Goal: Information Seeking & Learning: Learn about a topic

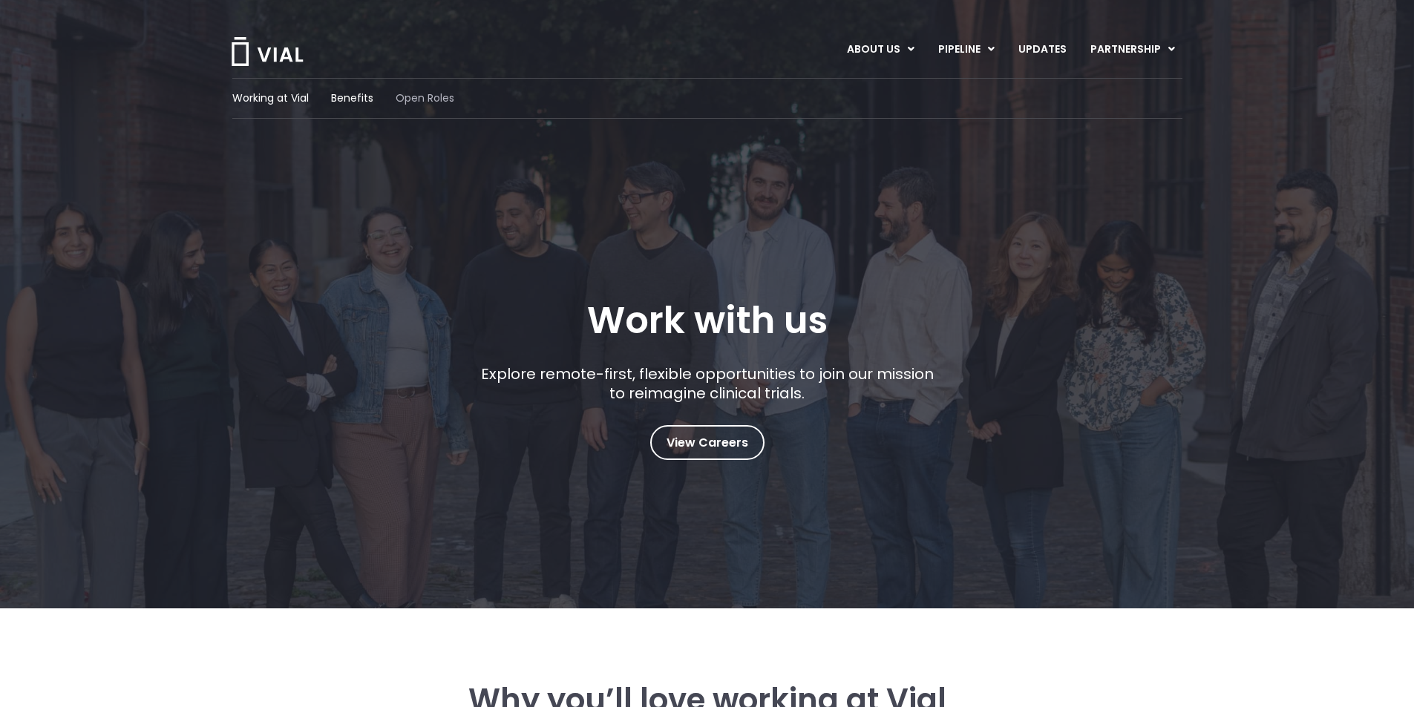
click at [425, 95] on span "Open Roles" at bounding box center [425, 99] width 59 height 16
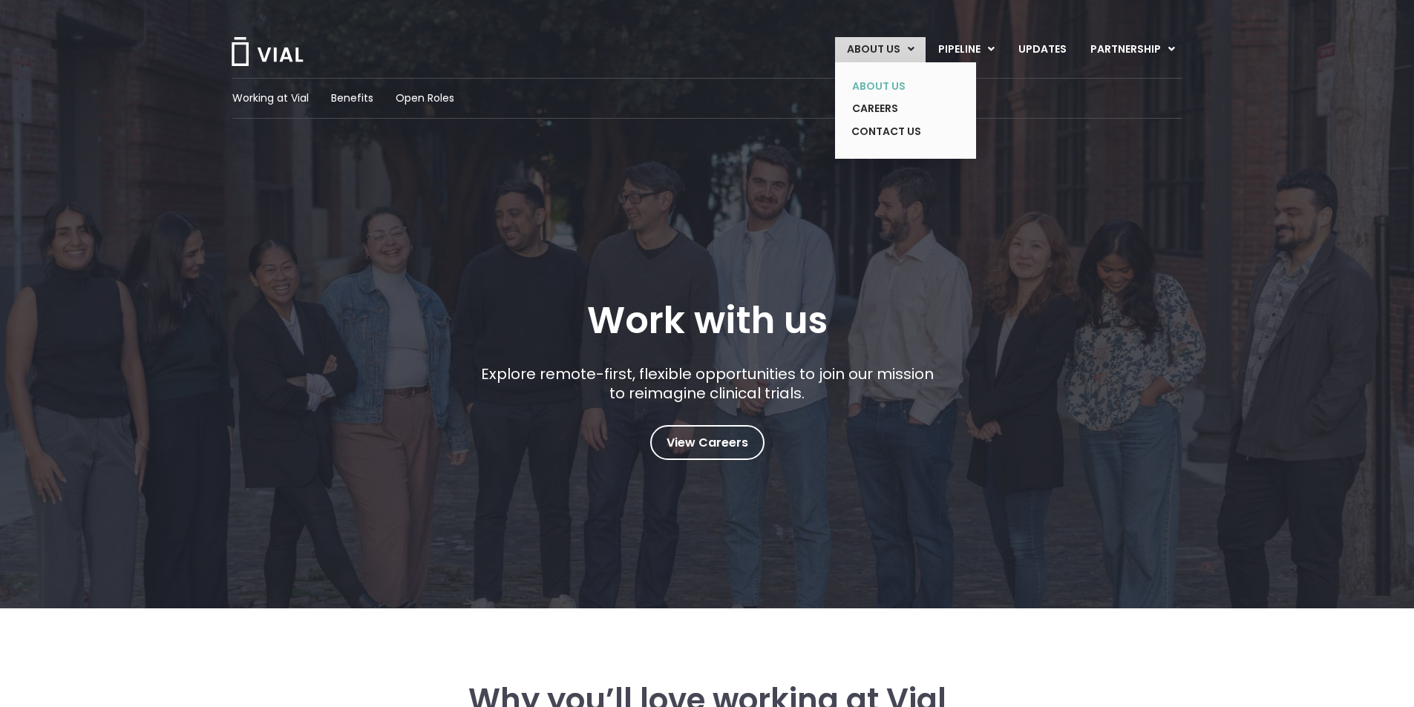
click at [898, 86] on link "ABOUT US" at bounding box center [894, 86] width 108 height 23
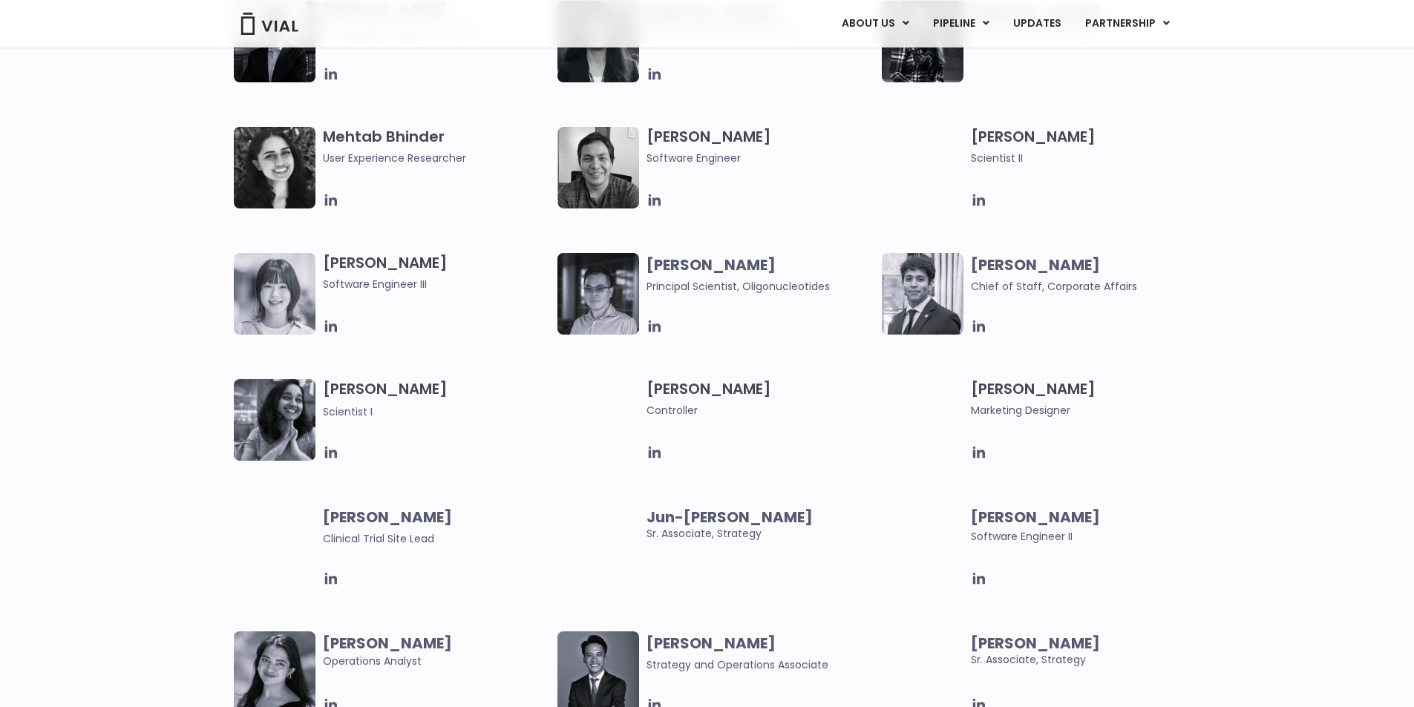
scroll to position [2308, 0]
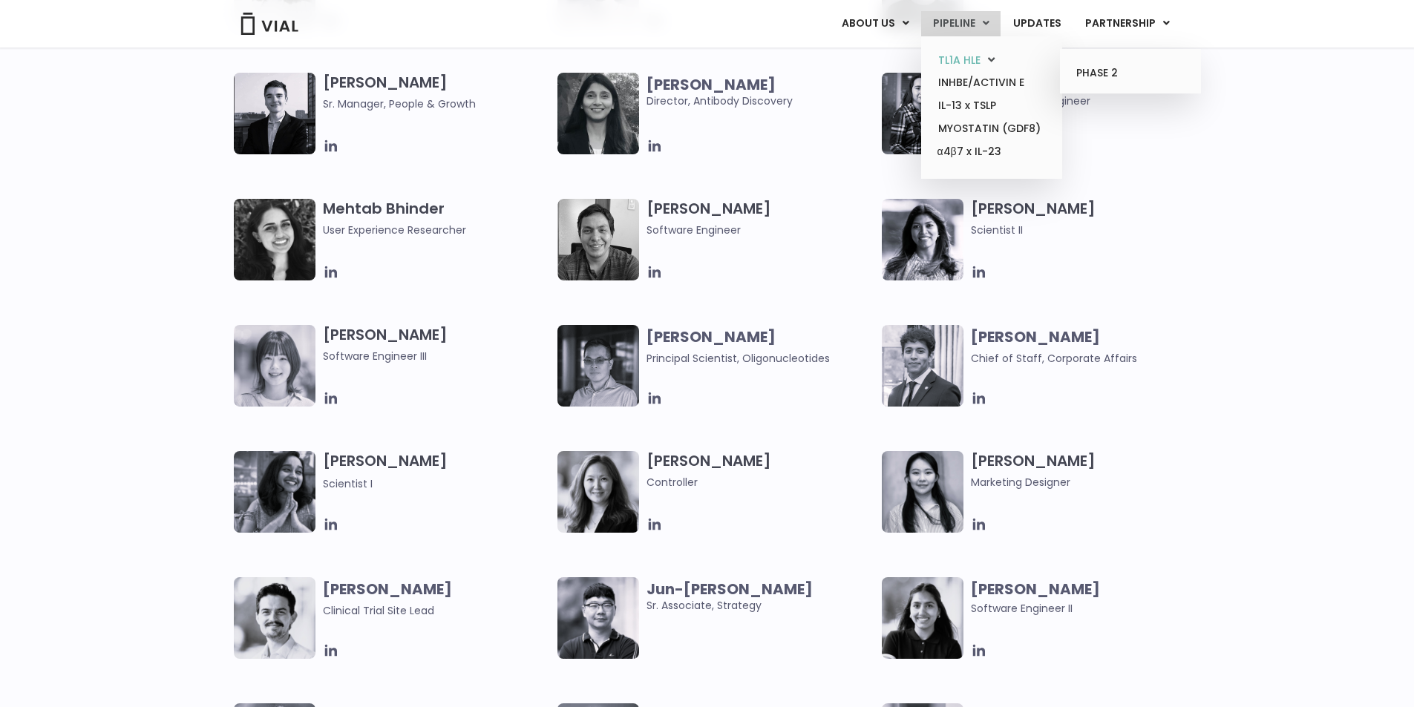
click at [963, 60] on link "TL1A HLE" at bounding box center [991, 60] width 130 height 23
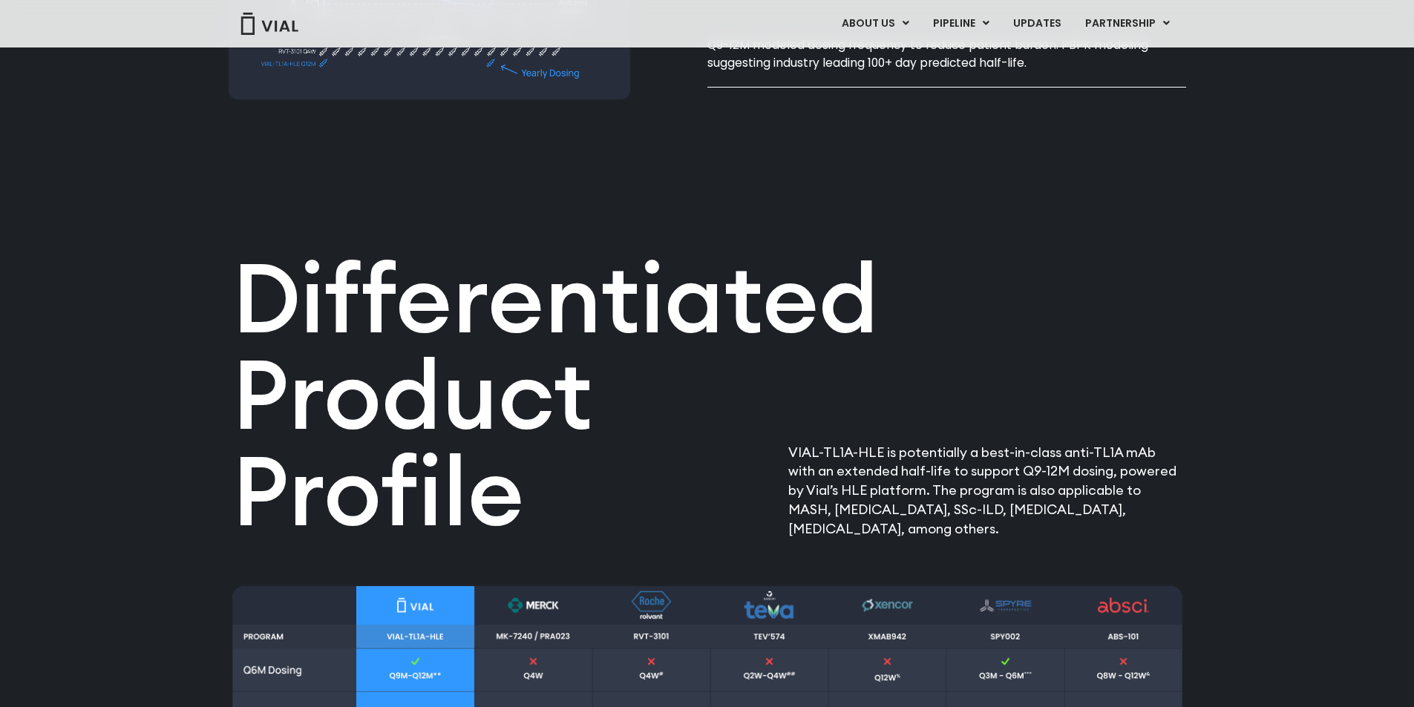
scroll to position [1559, 0]
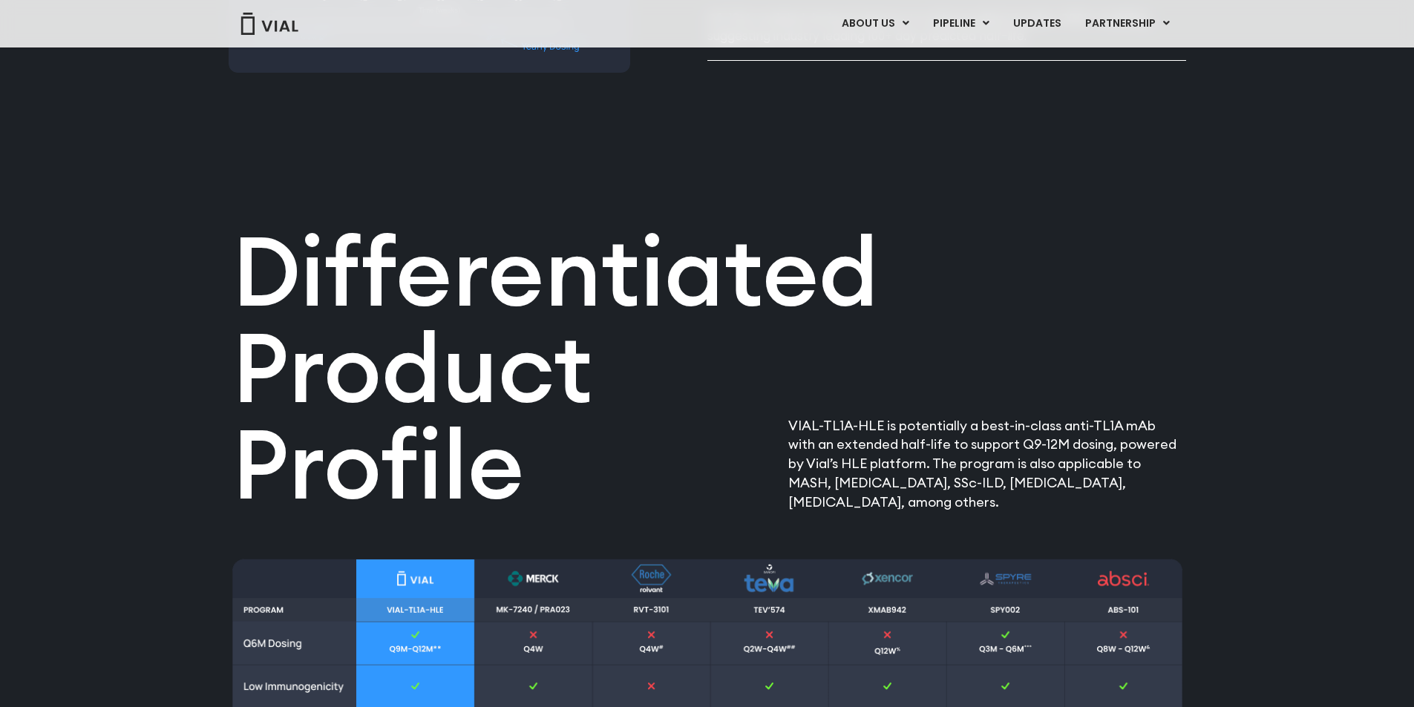
click at [279, 24] on img at bounding box center [269, 24] width 59 height 22
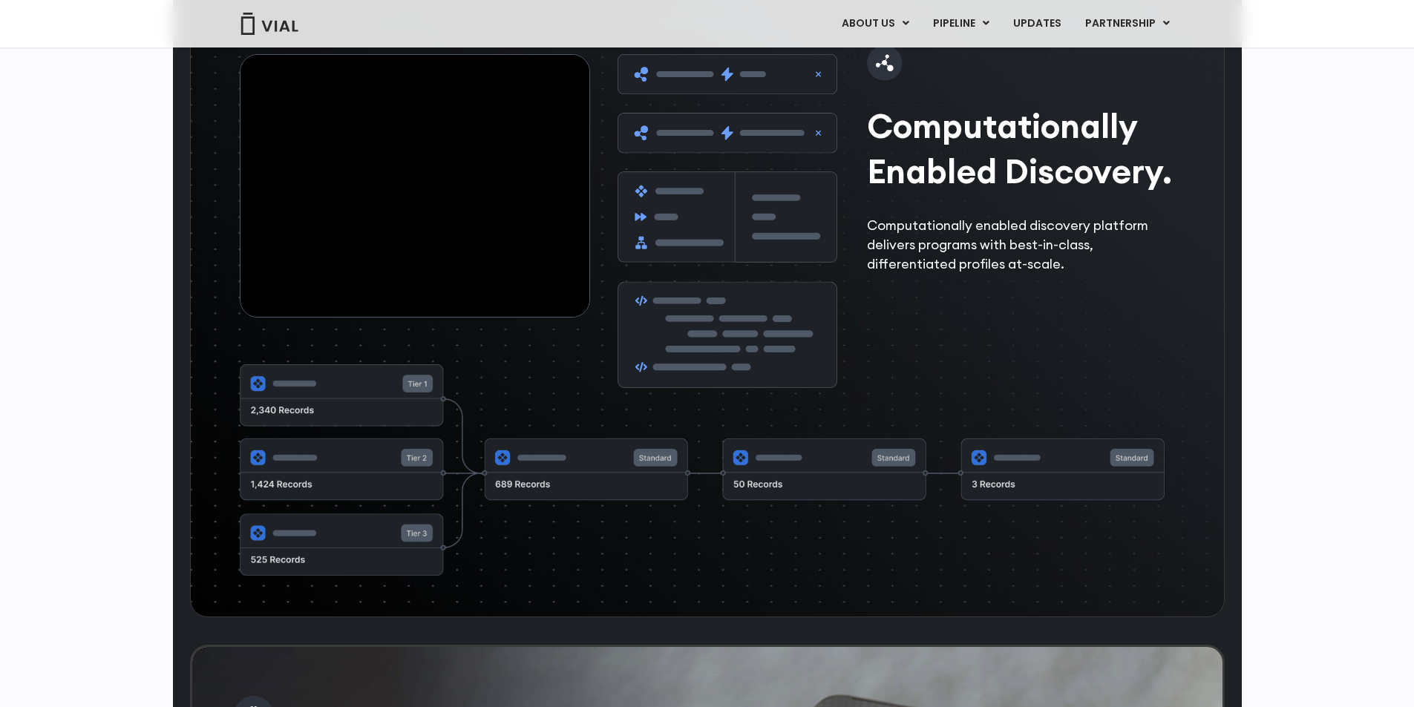
scroll to position [2376, 0]
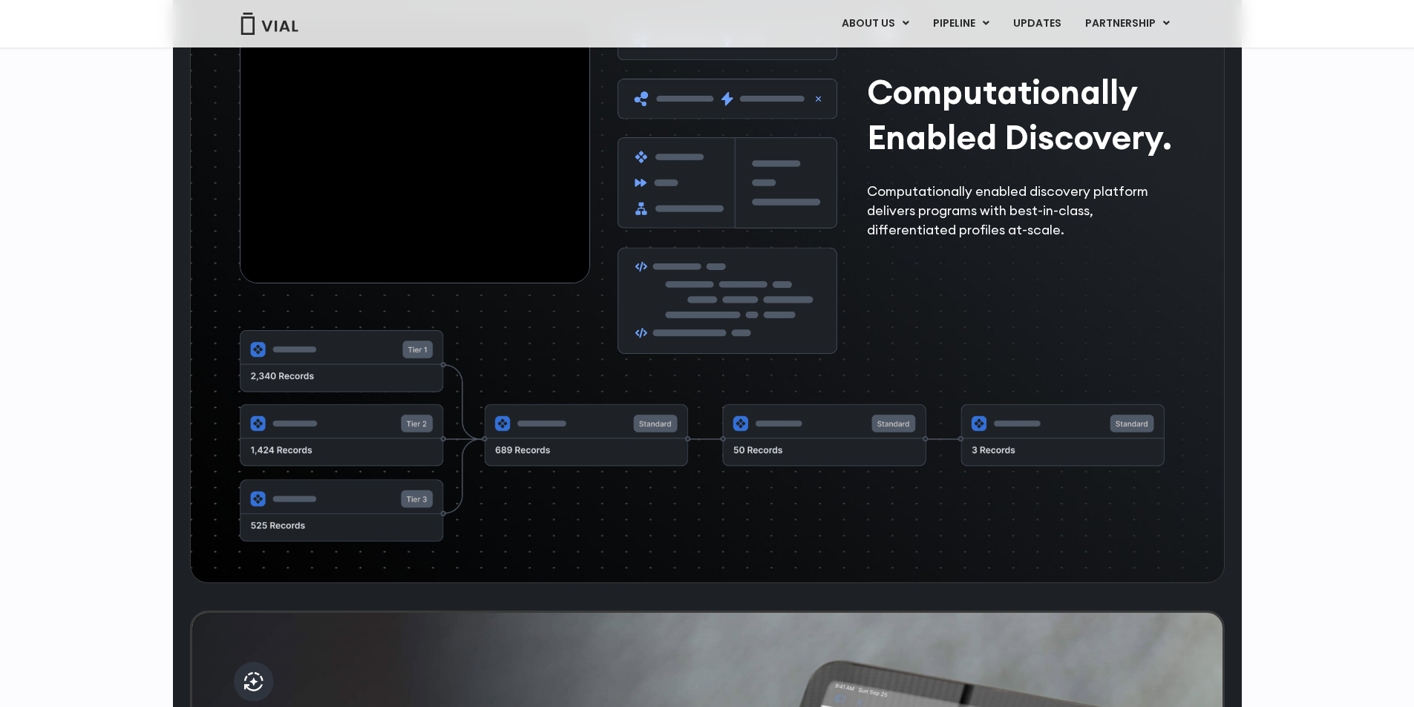
drag, startPoint x: 706, startPoint y: 382, endPoint x: 717, endPoint y: 379, distance: 11.7
click at [707, 353] on img at bounding box center [728, 186] width 220 height 333
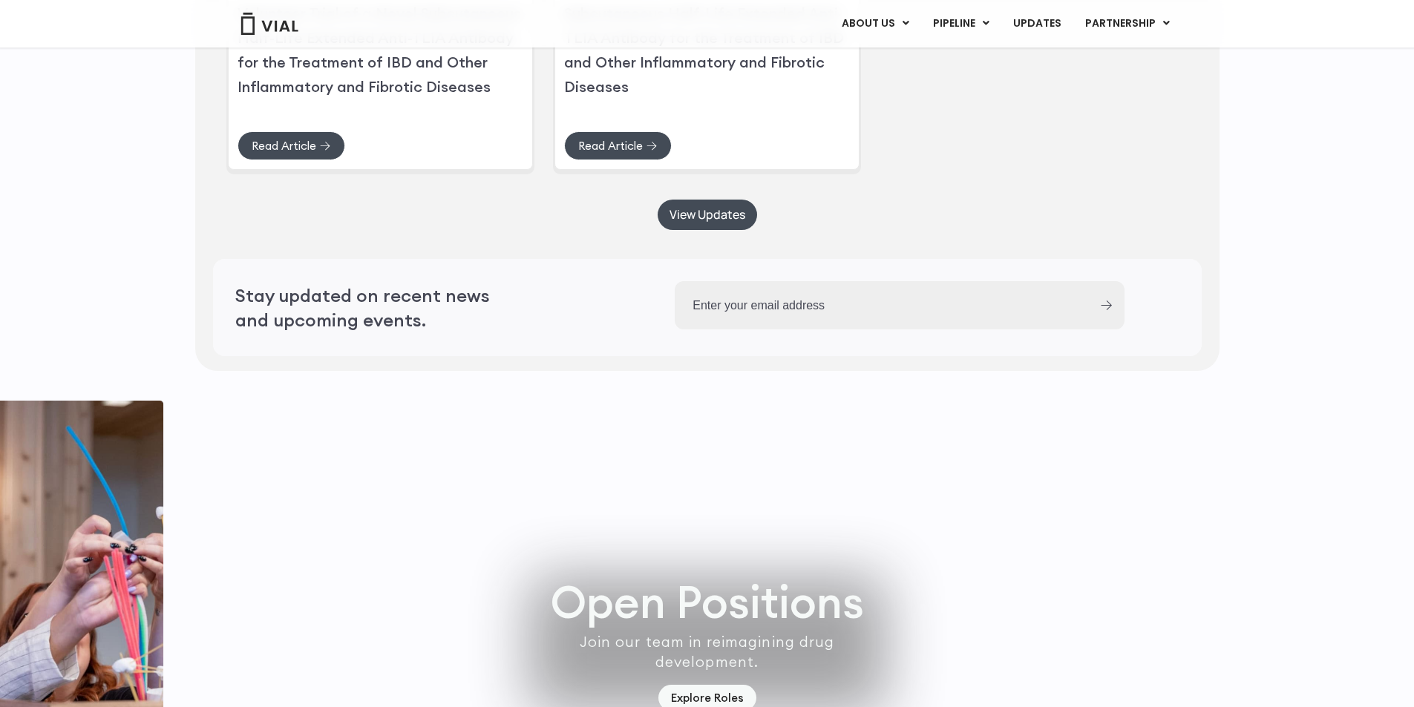
scroll to position [3736, 0]
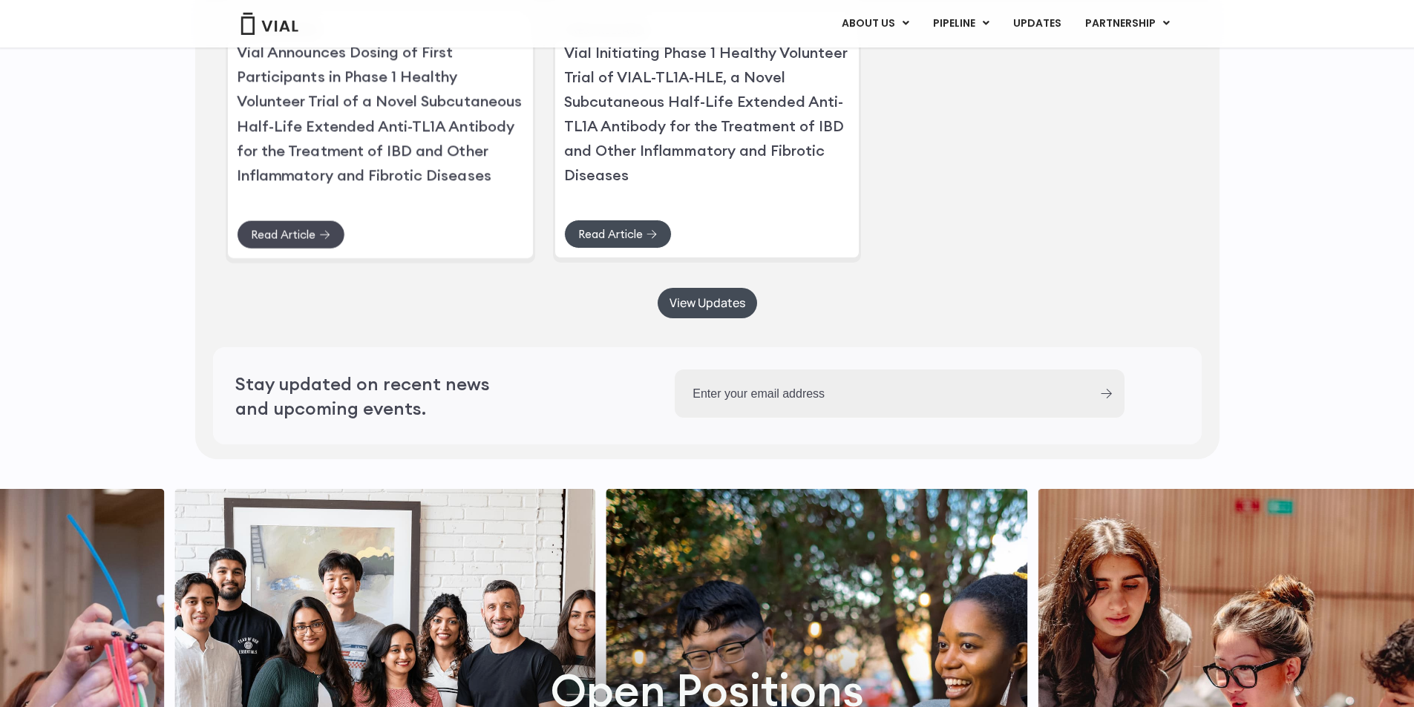
click at [313, 241] on span "Read Article" at bounding box center [283, 234] width 65 height 11
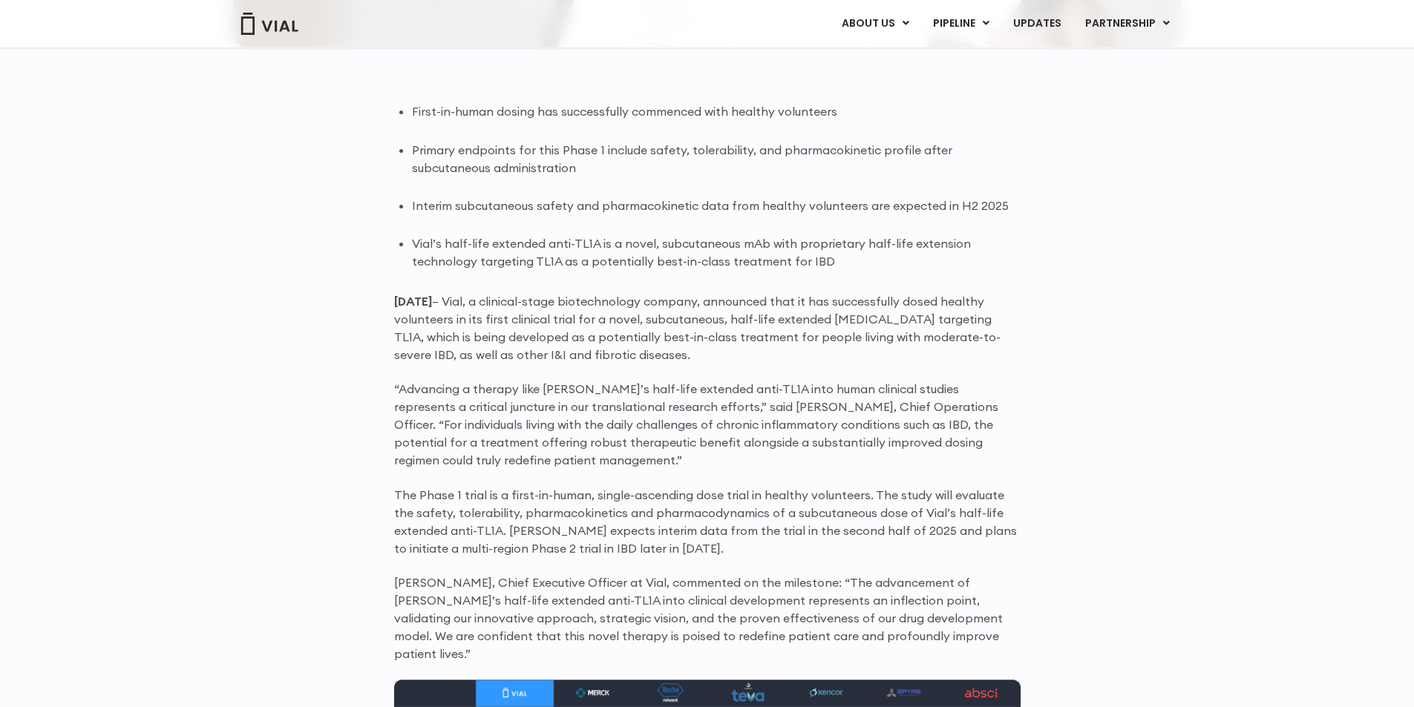
scroll to position [965, 0]
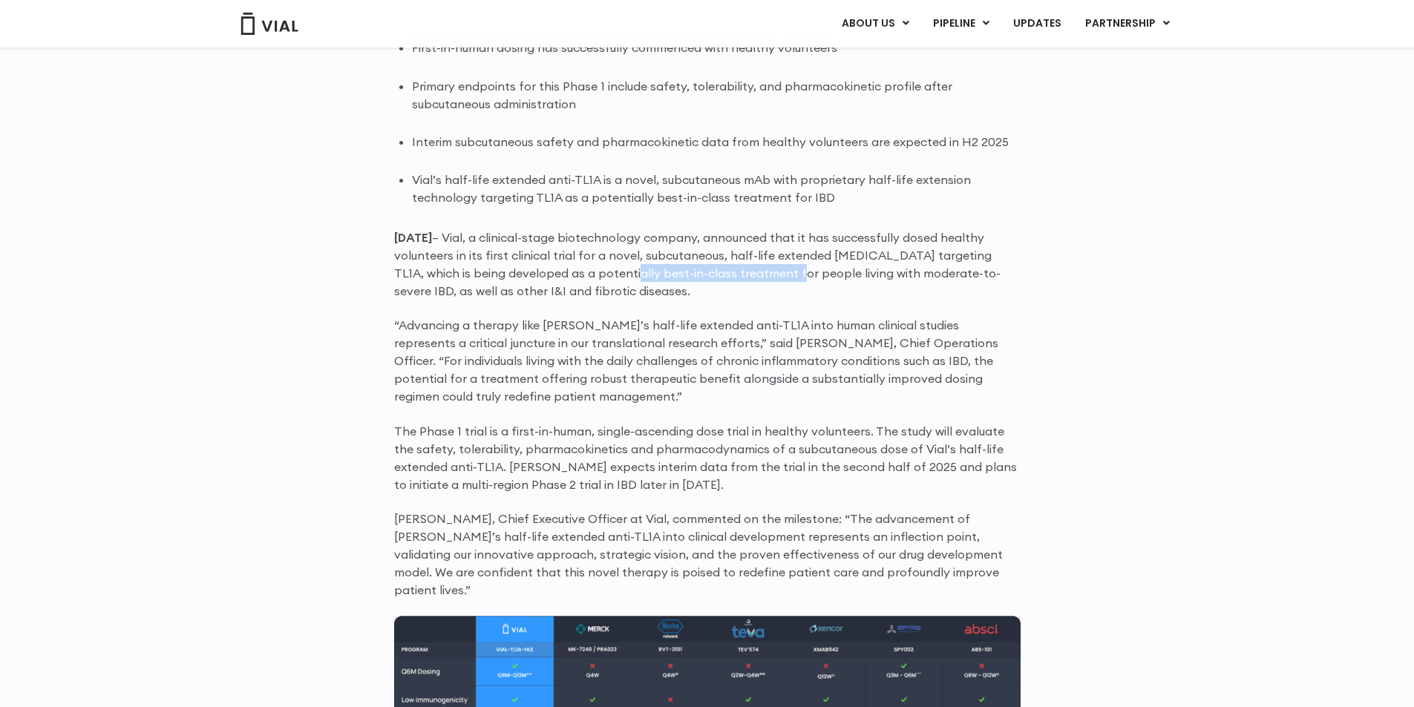
drag, startPoint x: 601, startPoint y: 275, endPoint x: 794, endPoint y: 276, distance: 192.3
click at [788, 276] on p "[DATE] – Vial, a clinical-stage biotechnology company, announced that it has su…" at bounding box center [707, 264] width 627 height 71
drag, startPoint x: 844, startPoint y: 276, endPoint x: 891, endPoint y: 278, distance: 46.8
click at [849, 276] on p "[DATE] – Vial, a clinical-stage biotechnology company, announced that it has su…" at bounding box center [707, 264] width 627 height 71
drag, startPoint x: 891, startPoint y: 278, endPoint x: 932, endPoint y: 281, distance: 40.9
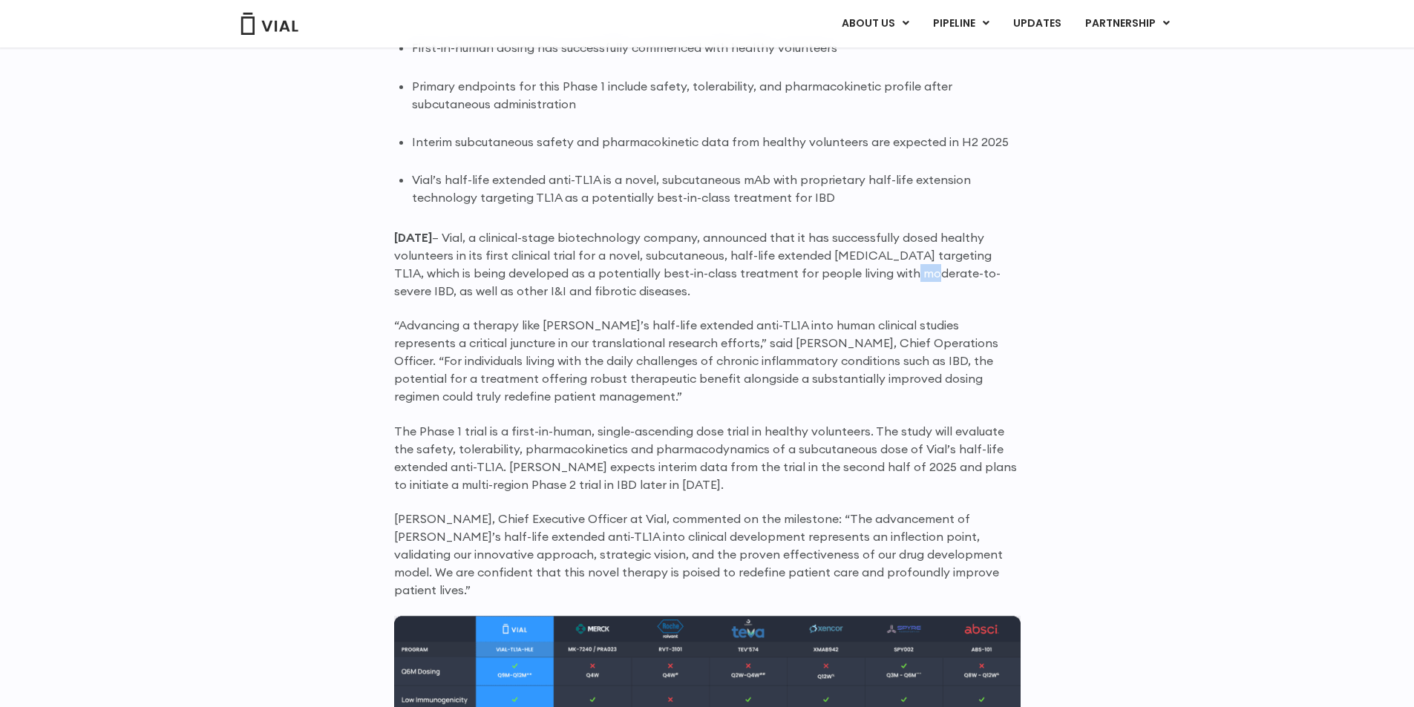
click at [894, 278] on p "[DATE] – Vial, a clinical-stage biotechnology company, announced that it has su…" at bounding box center [707, 264] width 627 height 71
click at [941, 282] on p "[DATE] – Vial, a clinical-stage biotechnology company, announced that it has su…" at bounding box center [707, 264] width 627 height 71
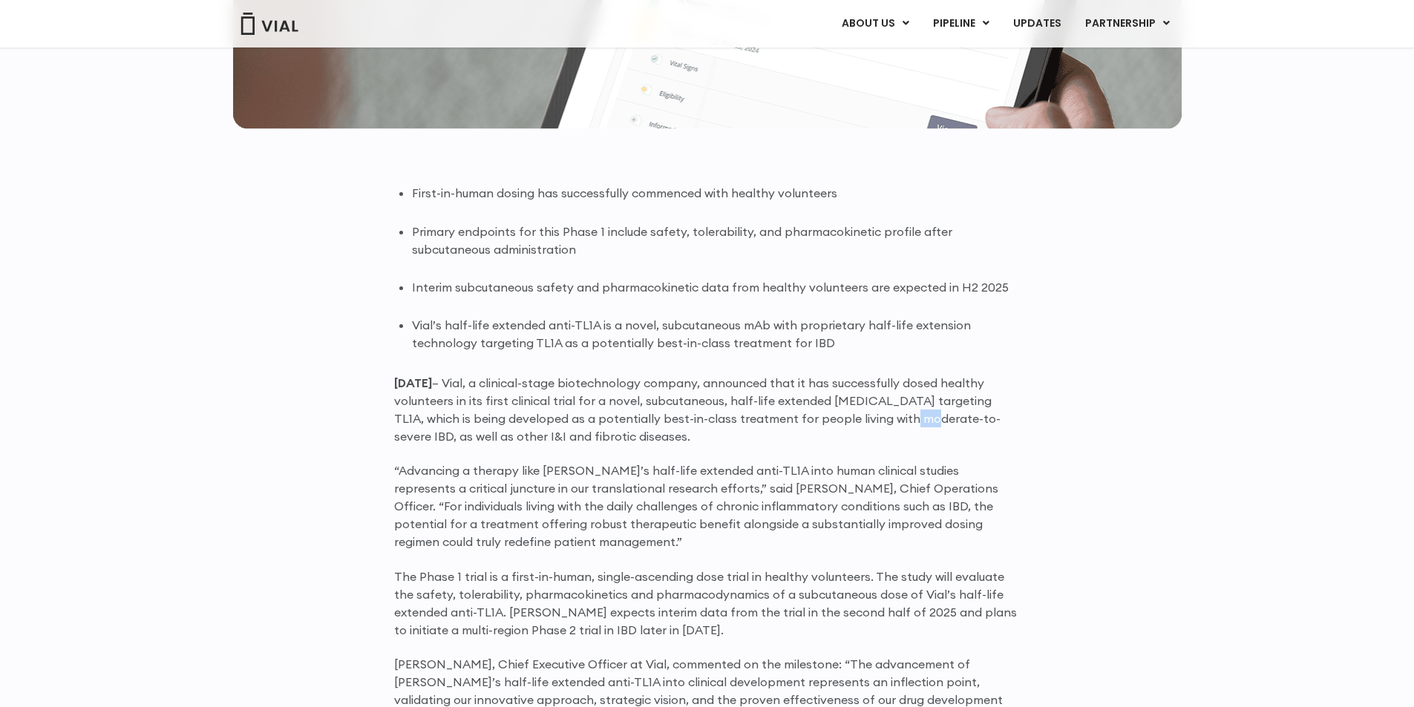
scroll to position [817, 0]
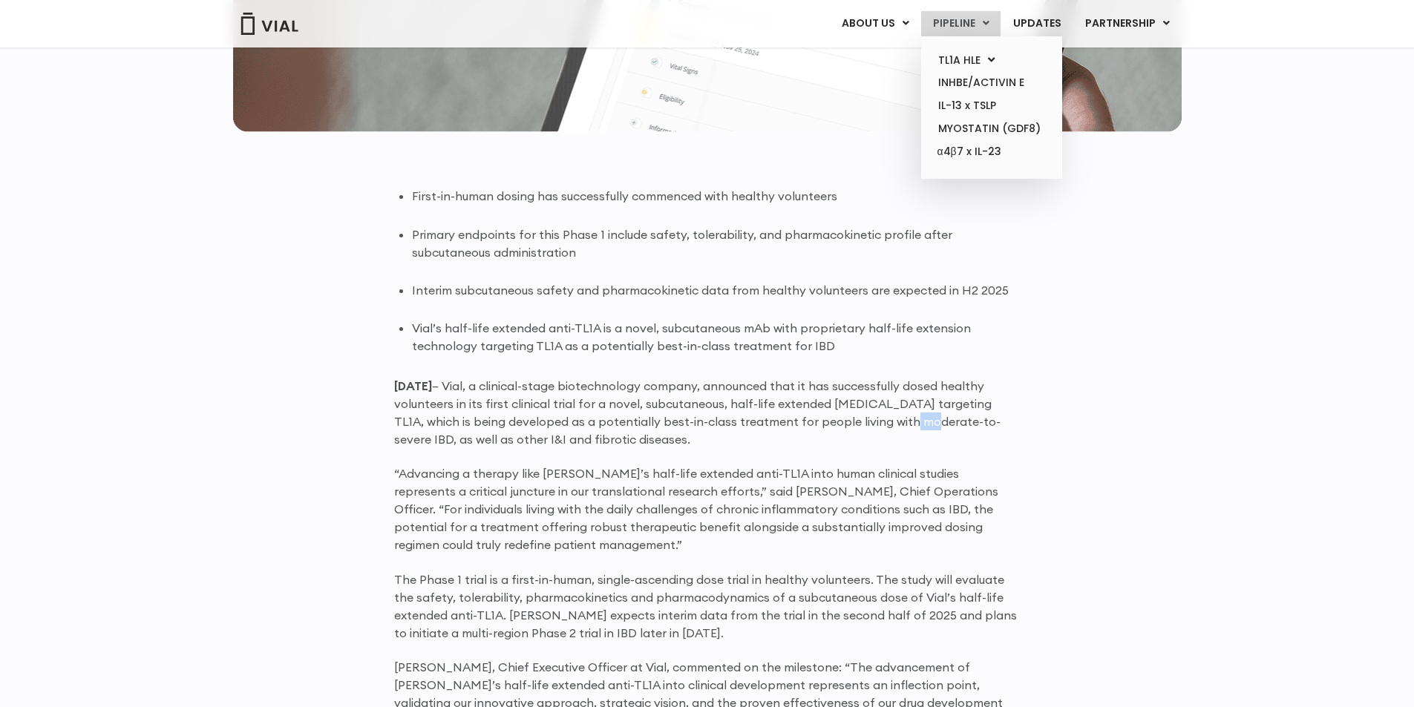
click at [964, 22] on link "PIPELINE" at bounding box center [960, 23] width 79 height 25
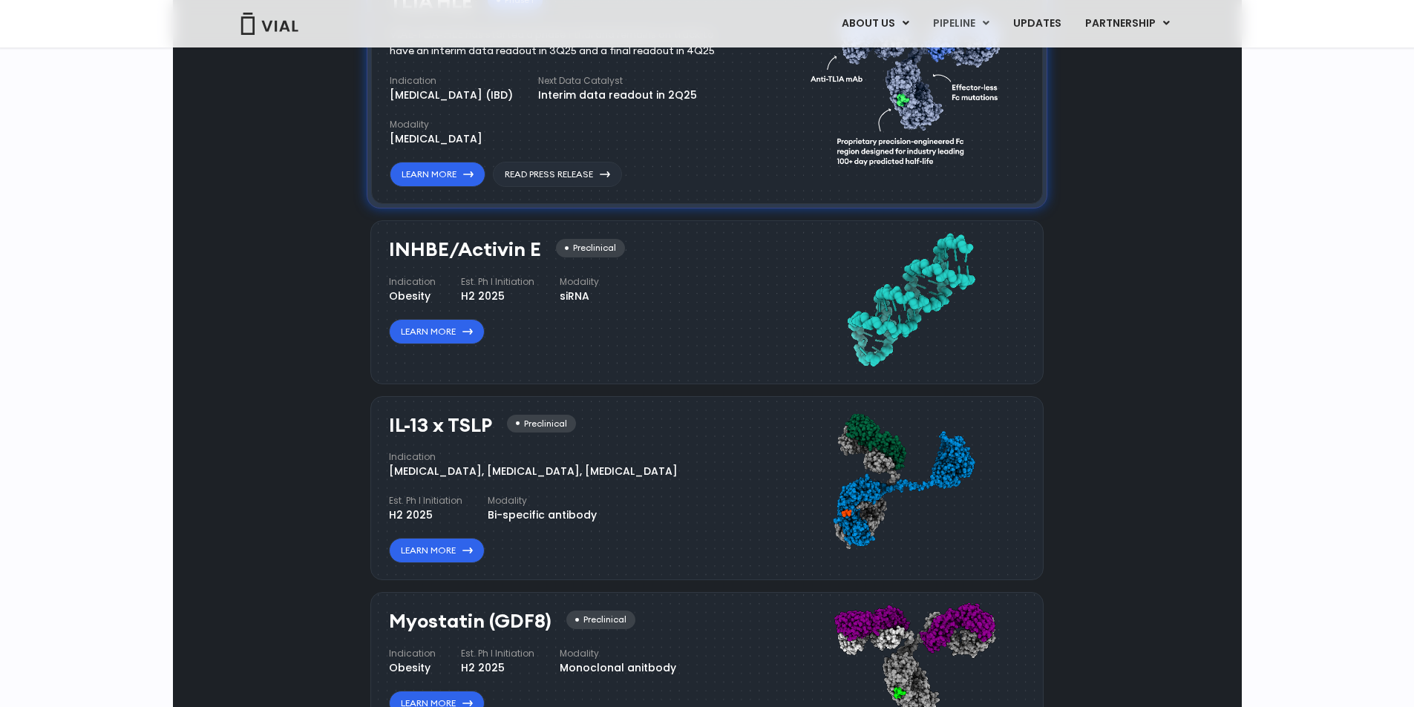
scroll to position [1100, 0]
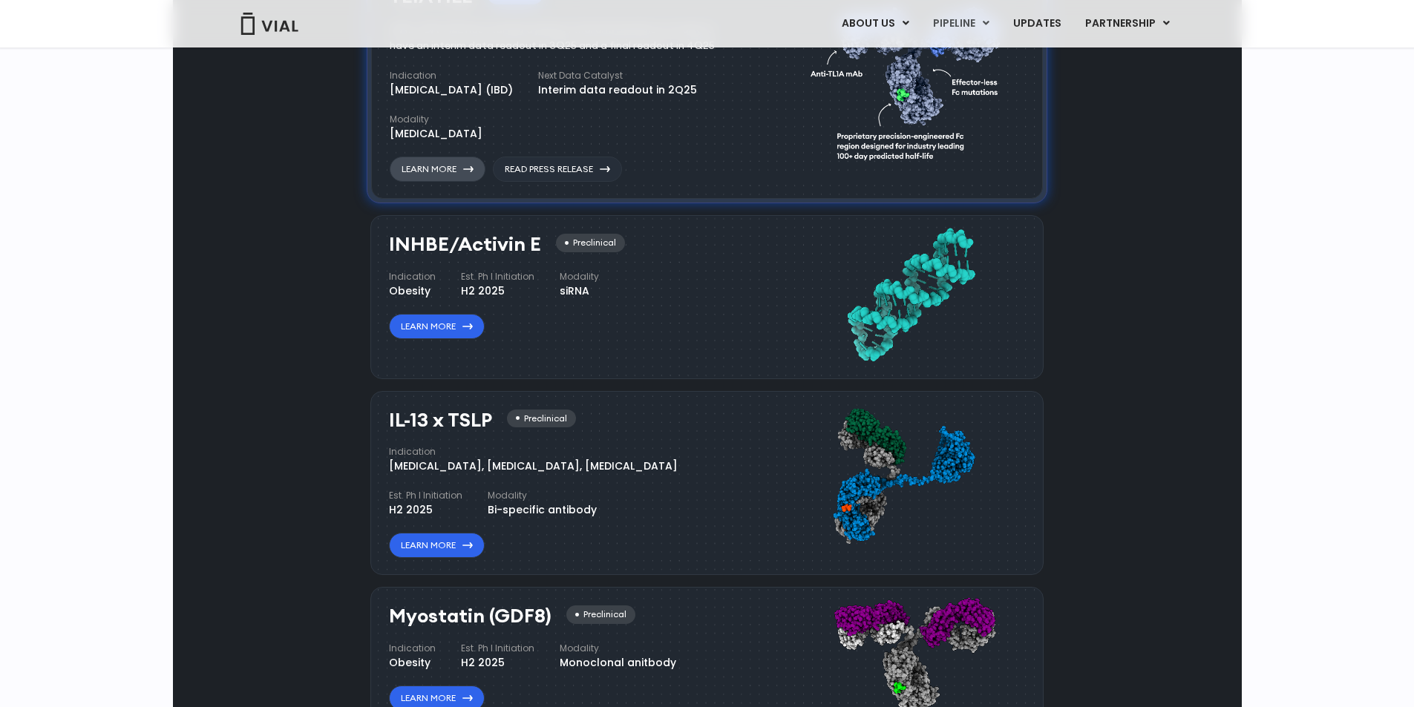
click at [456, 182] on link "Learn More" at bounding box center [438, 169] width 96 height 25
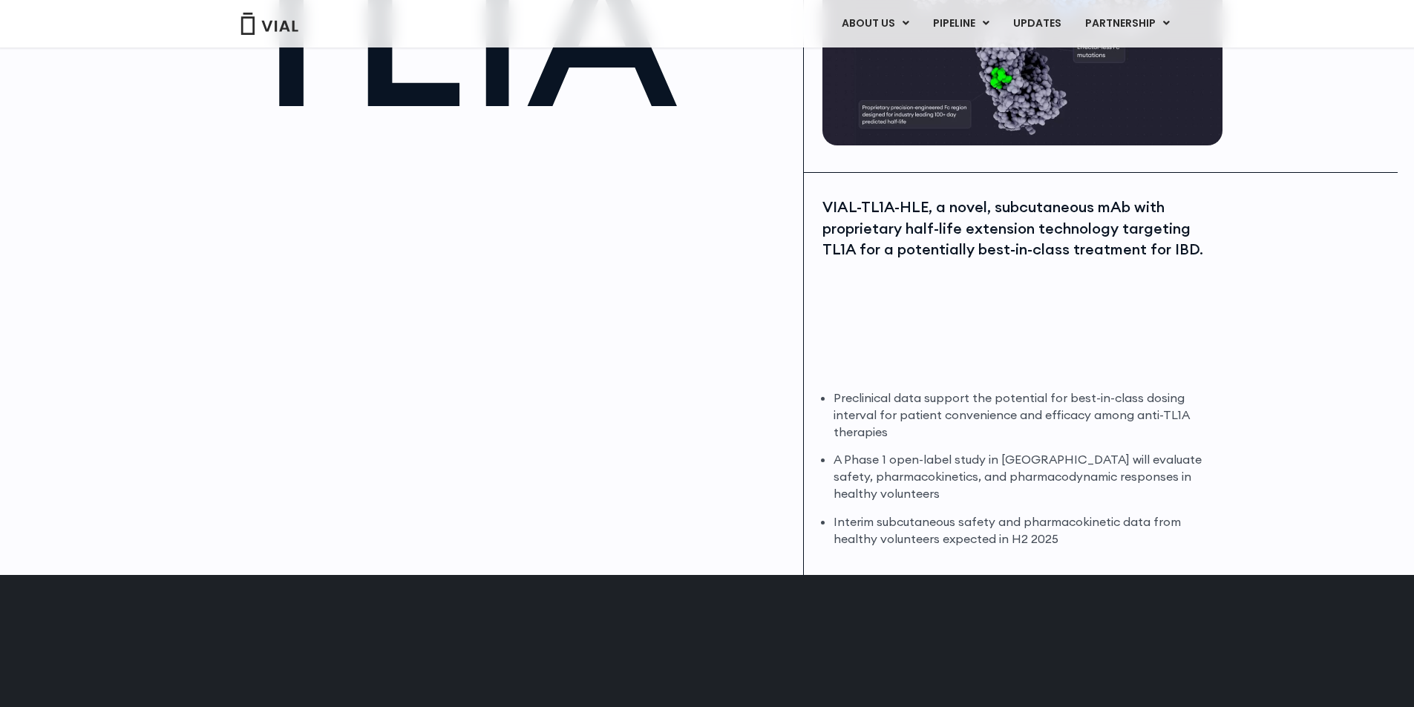
scroll to position [223, 0]
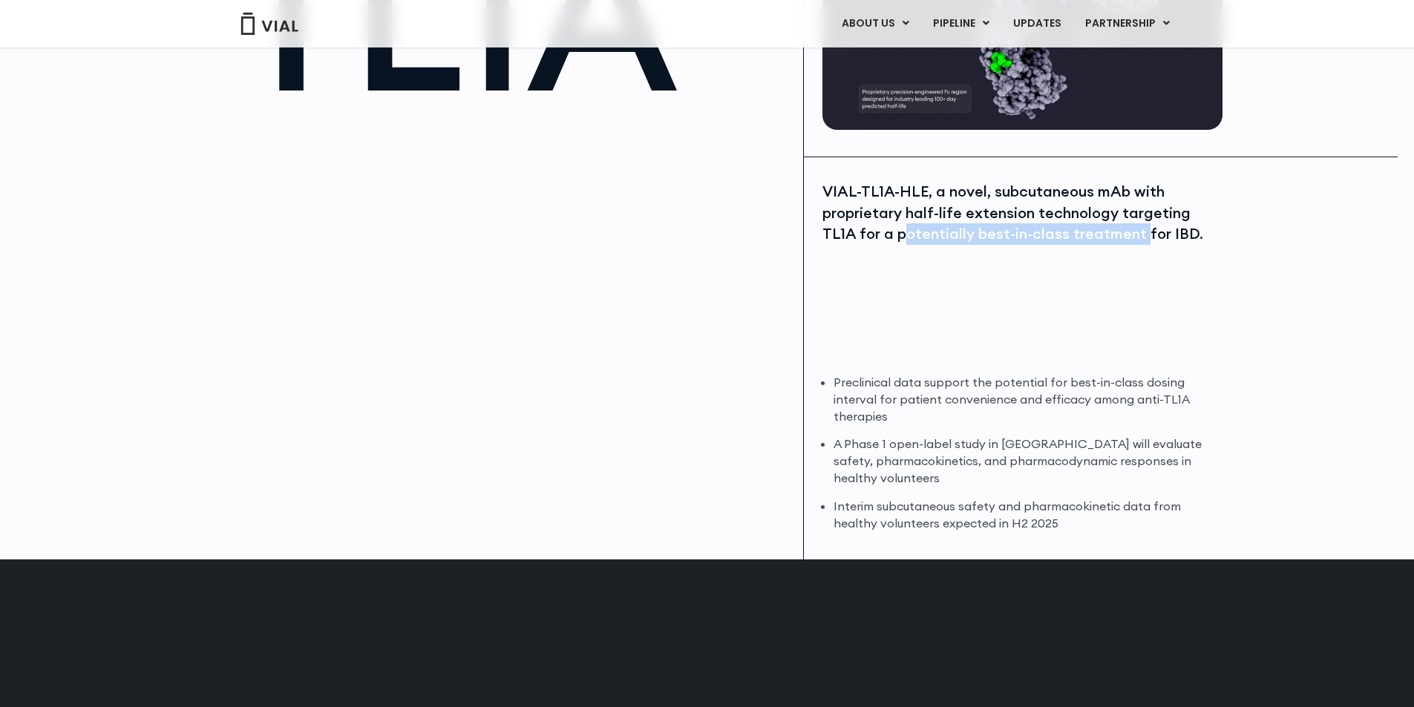
drag, startPoint x: 1088, startPoint y: 255, endPoint x: 1144, endPoint y: 266, distance: 57.5
click at [1144, 266] on div "VIAL-TL1A-HLE, a novel, subcutaneous mAb with proprietary half-life extension t…" at bounding box center [1021, 270] width 396 height 178
drag, startPoint x: 1094, startPoint y: 405, endPoint x: 1079, endPoint y: 406, distance: 14.9
click at [1091, 405] on li "Preclinical data support the potential for best-in-class dosing interval for pa…" at bounding box center [1026, 399] width 385 height 51
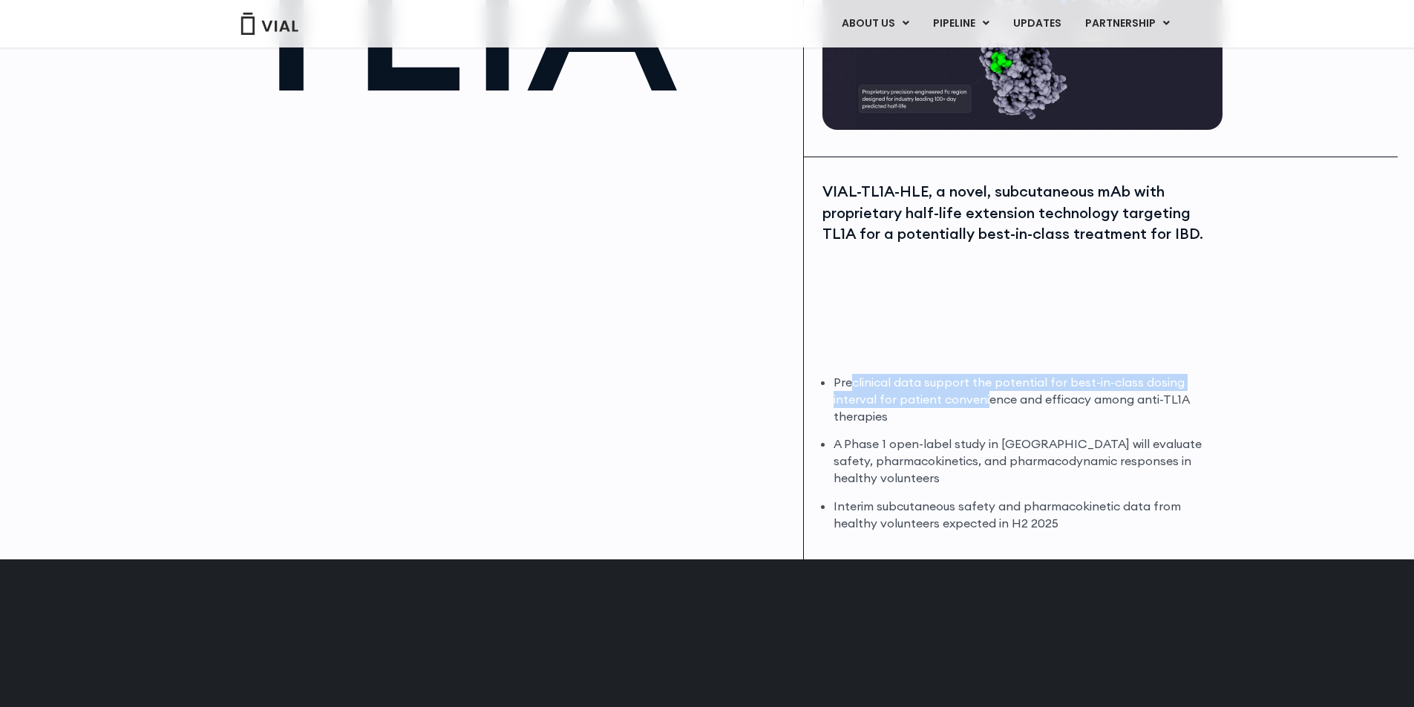
drag, startPoint x: 853, startPoint y: 387, endPoint x: 874, endPoint y: 436, distance: 53.2
click at [987, 396] on li "Preclinical data support the potential for best-in-class dosing interval for pa…" at bounding box center [1026, 399] width 385 height 51
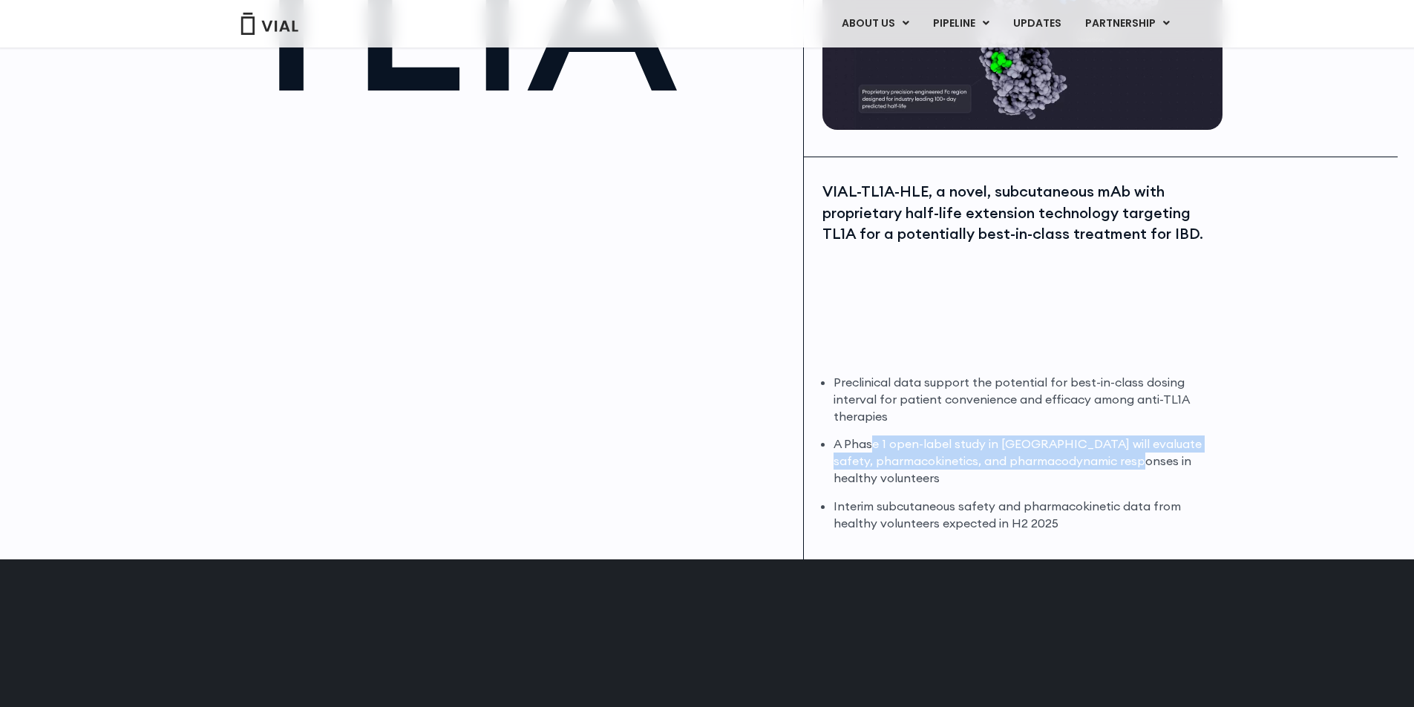
drag, startPoint x: 873, startPoint y: 441, endPoint x: 1146, endPoint y: 457, distance: 273.7
click at [1146, 457] on li "A Phase 1 open-label study in [GEOGRAPHIC_DATA] will evaluate safety, pharmacok…" at bounding box center [1026, 461] width 385 height 51
click at [1209, 466] on li "A Phase 1 open-label study in [GEOGRAPHIC_DATA] will evaluate safety, pharmacok…" at bounding box center [1026, 461] width 385 height 51
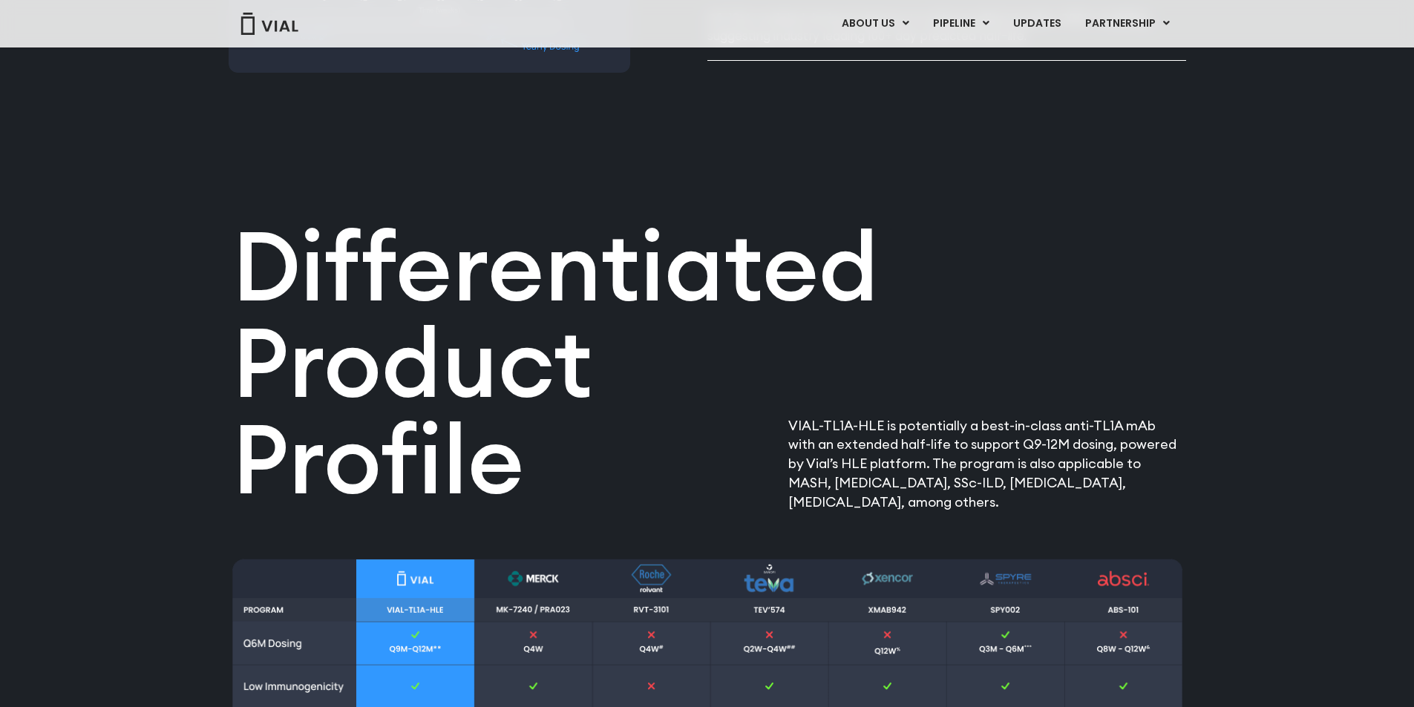
scroll to position [1411, 0]
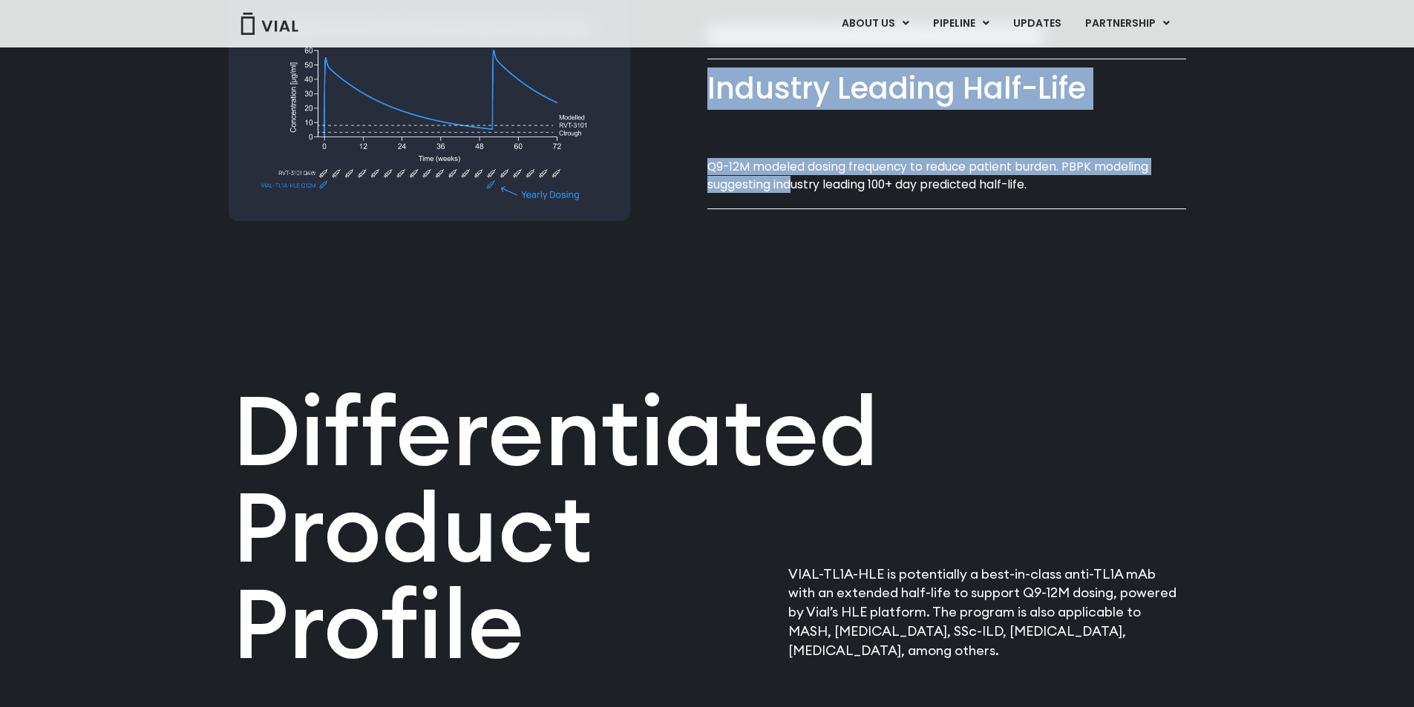
drag, startPoint x: 706, startPoint y: 165, endPoint x: 942, endPoint y: 173, distance: 236.2
click at [942, 174] on p "Q9-12M modeled dosing frequency to reduce patient burden. PBPK modeling suggest…" at bounding box center [946, 175] width 479 height 35
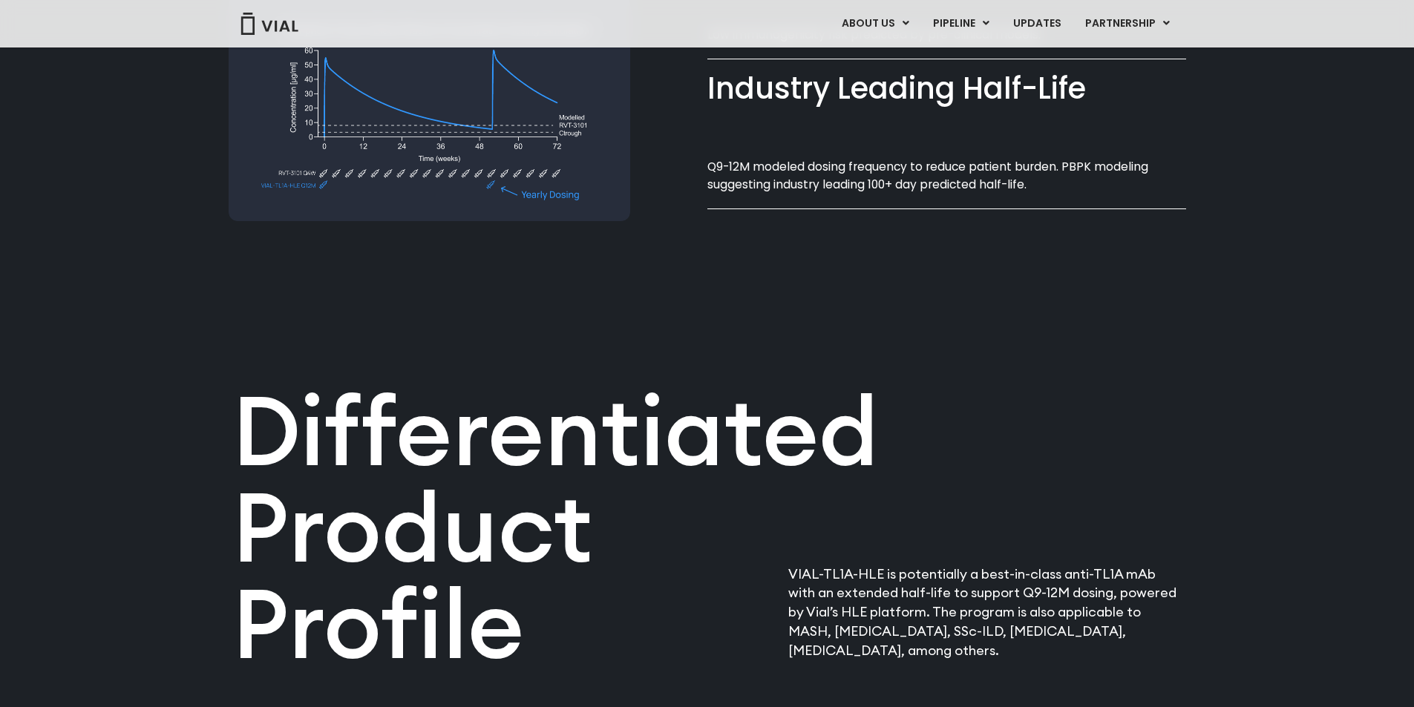
click at [918, 186] on p "Q9-12M modeled dosing frequency to reduce patient burden. PBPK modeling suggest…" at bounding box center [946, 175] width 479 height 35
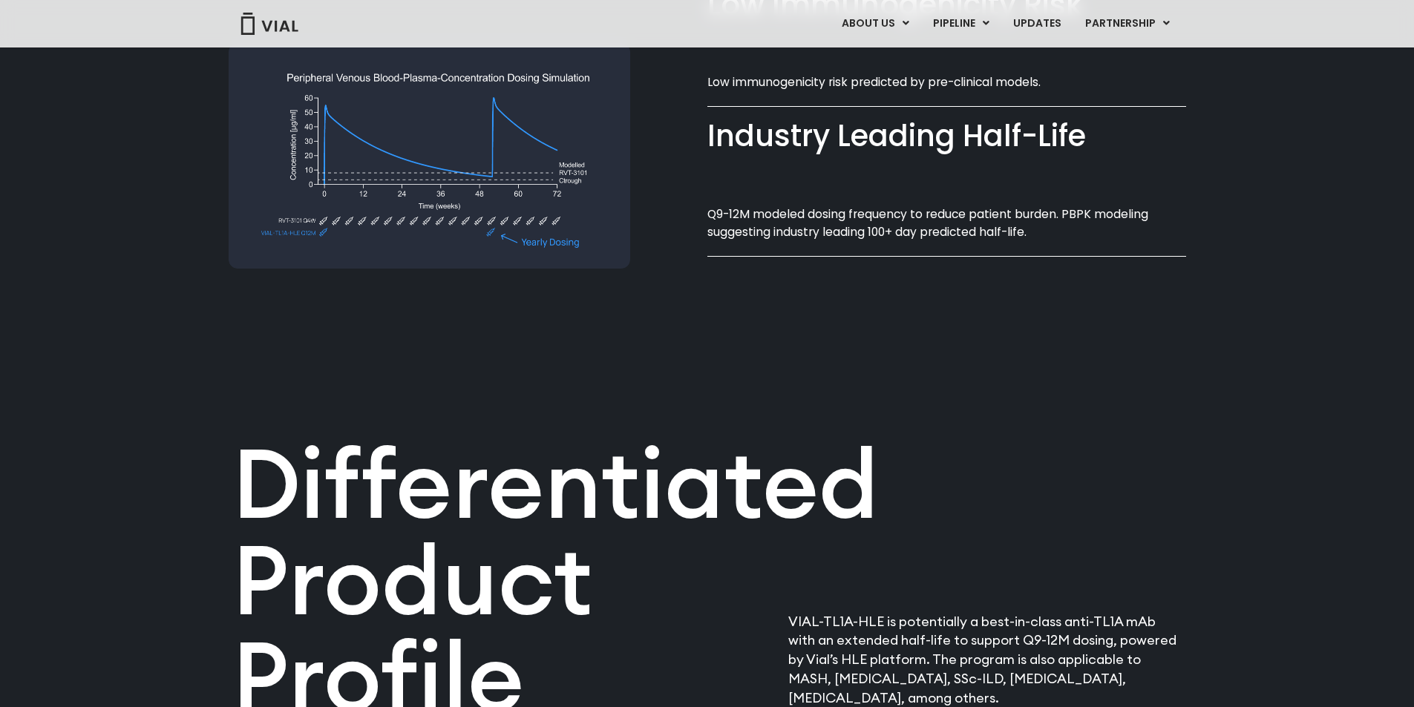
scroll to position [1336, 0]
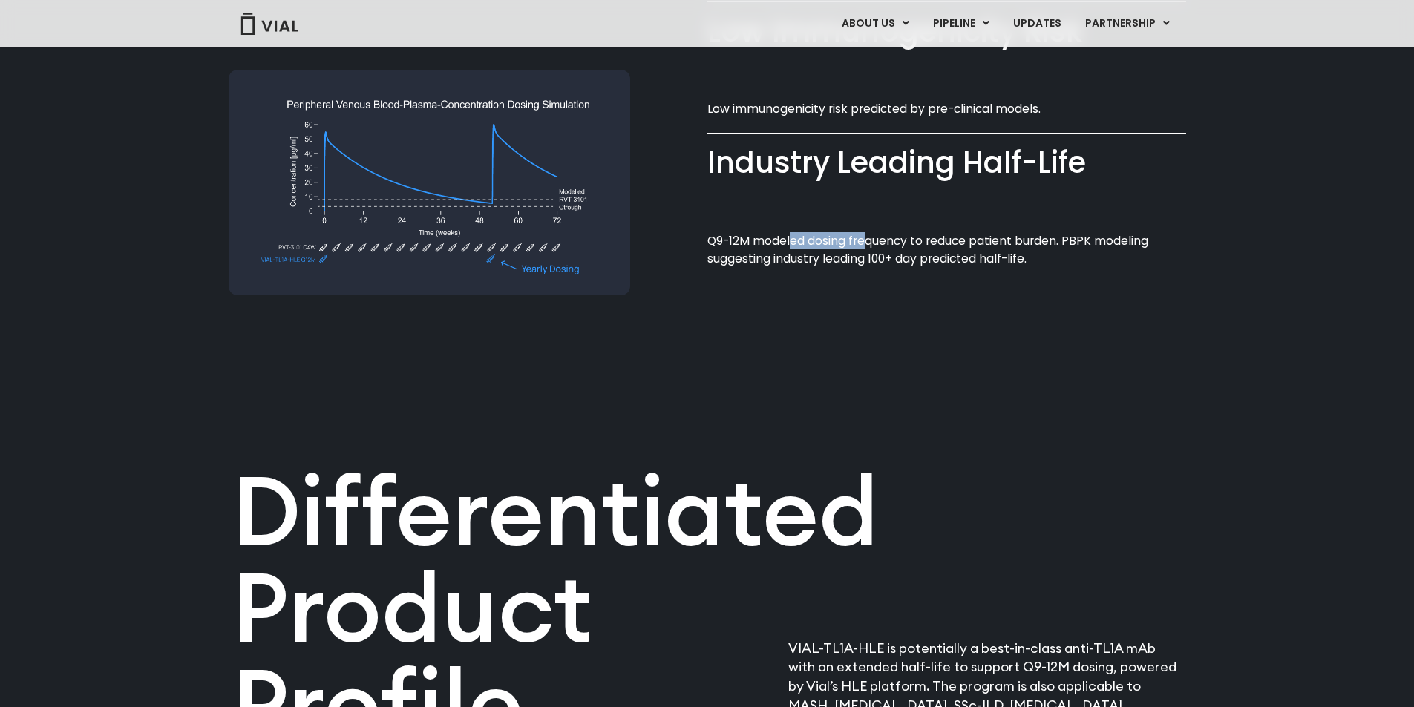
drag, startPoint x: 789, startPoint y: 243, endPoint x: 867, endPoint y: 246, distance: 78.0
click at [867, 246] on p "Q9-12M modeled dosing frequency to reduce patient burden. PBPK modeling suggest…" at bounding box center [946, 249] width 479 height 35
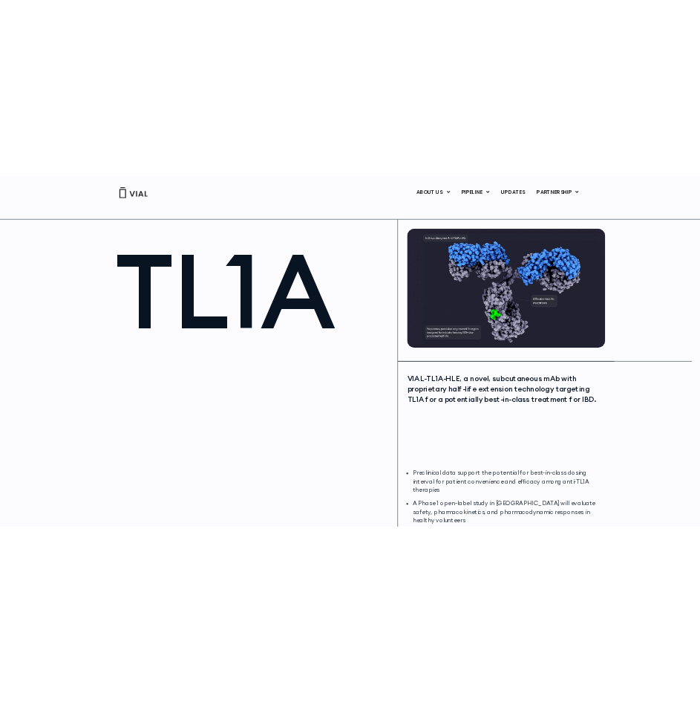
scroll to position [0, 0]
